Goal: Information Seeking & Learning: Find specific page/section

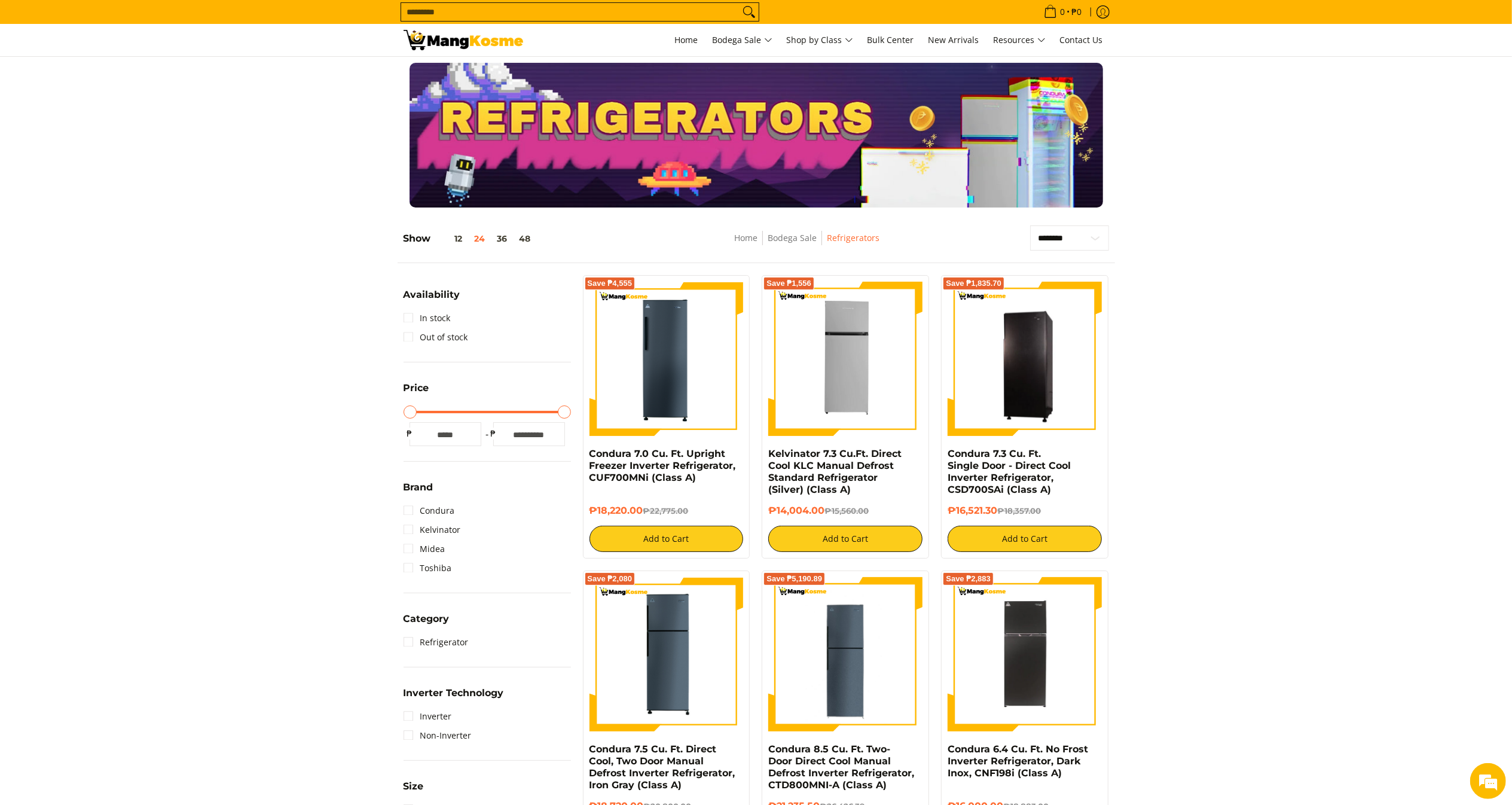
click at [479, 13] on input "Search..." at bounding box center [570, 12] width 338 height 18
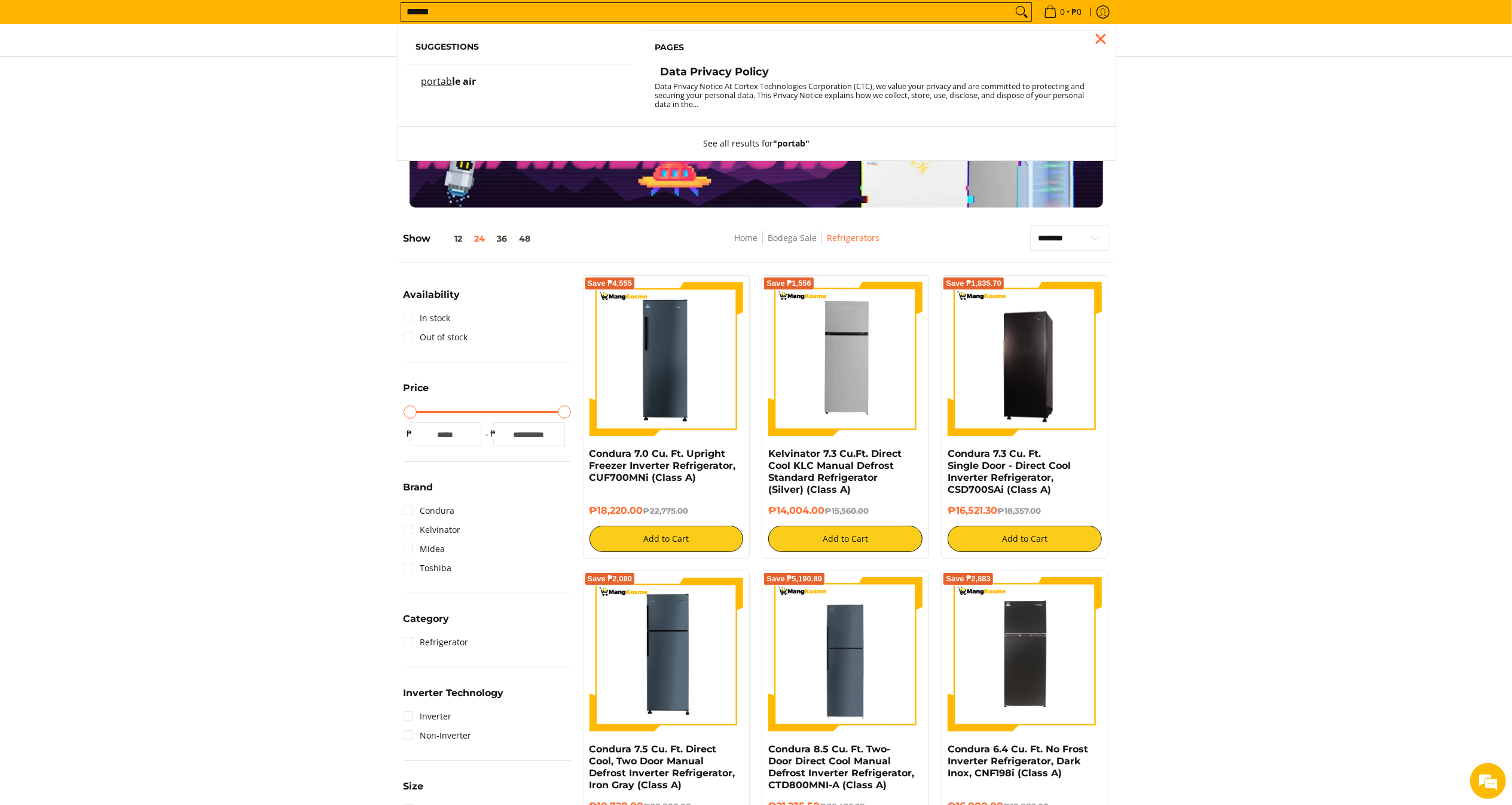
type input "******"
click at [460, 81] on span "le air" at bounding box center [465, 82] width 24 height 13
